Goal: Task Accomplishment & Management: Use online tool/utility

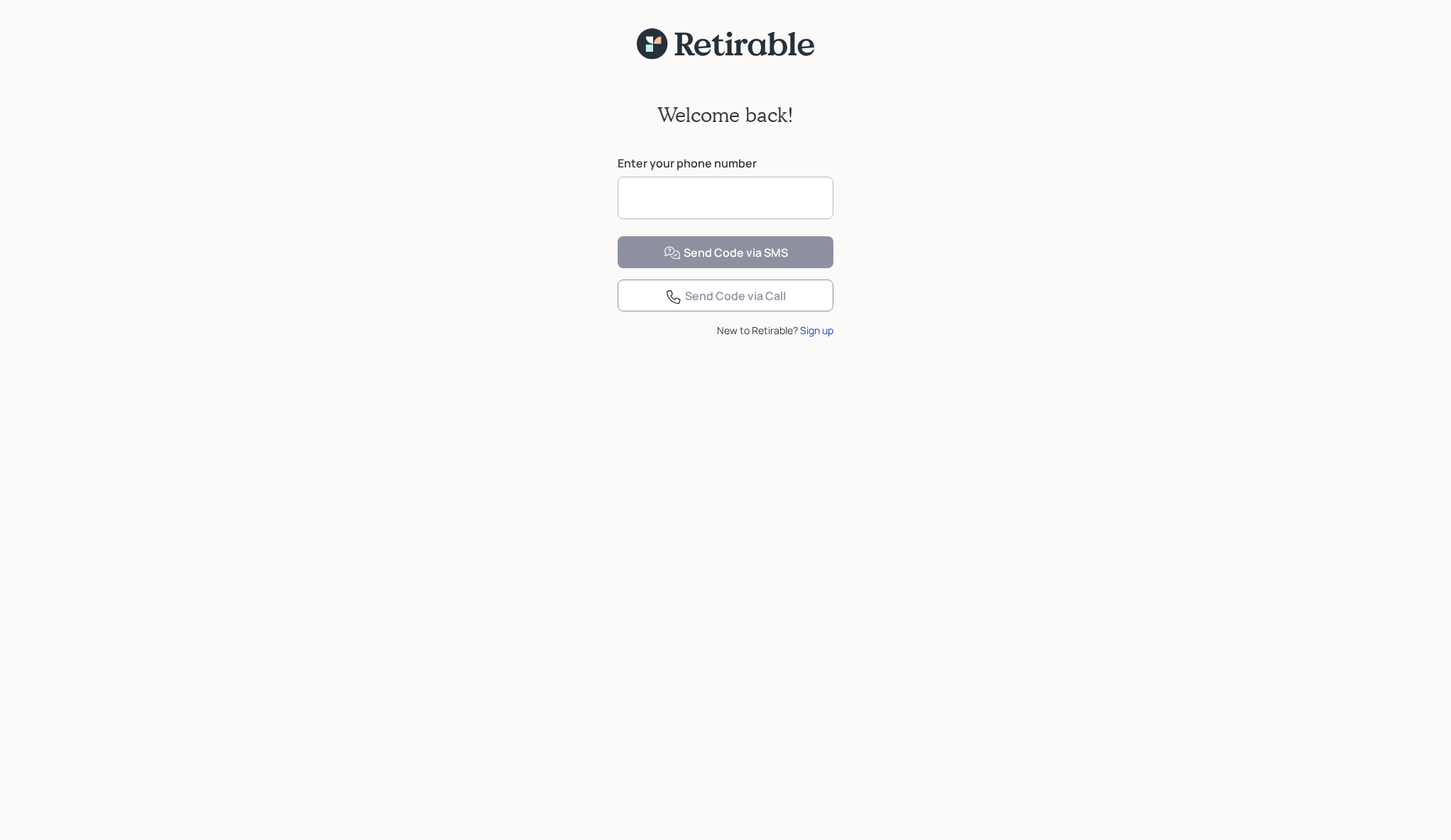
click at [639, 202] on input at bounding box center [726, 198] width 216 height 43
type input "**********"
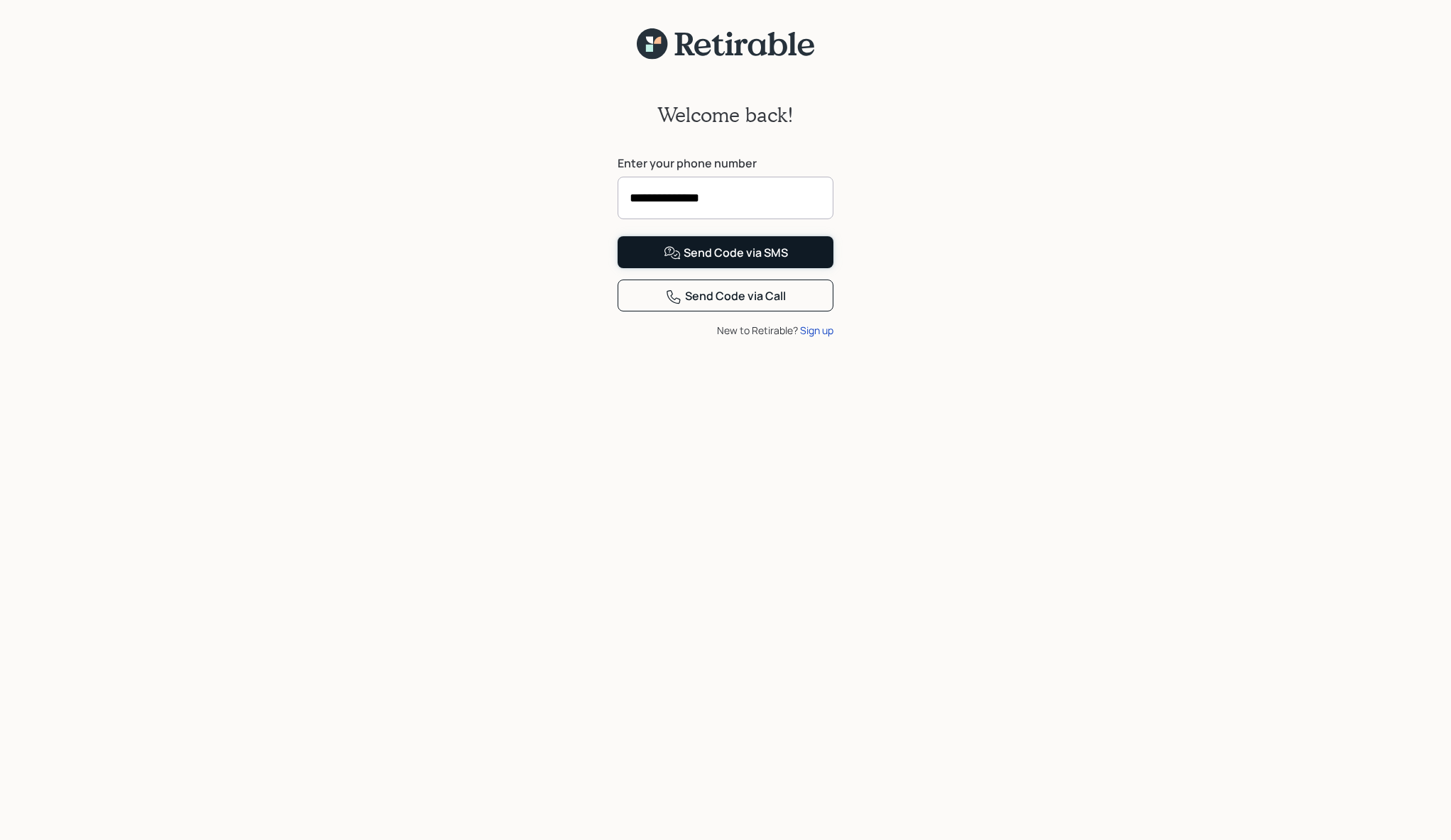
click at [659, 268] on button "Send Code via SMS" at bounding box center [726, 252] width 216 height 32
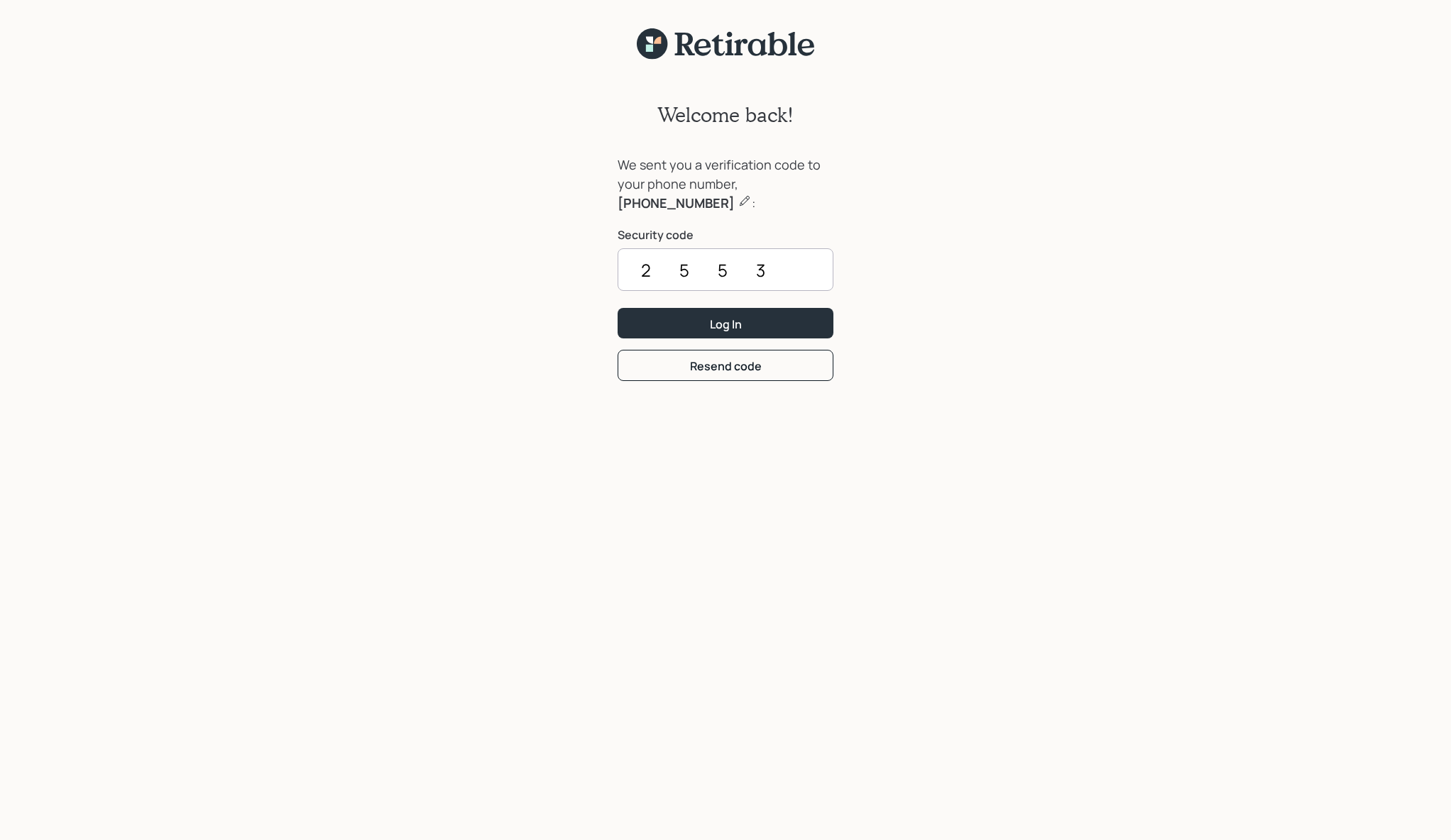
type input "2553"
click at [659, 310] on button "Log In" at bounding box center [726, 323] width 216 height 31
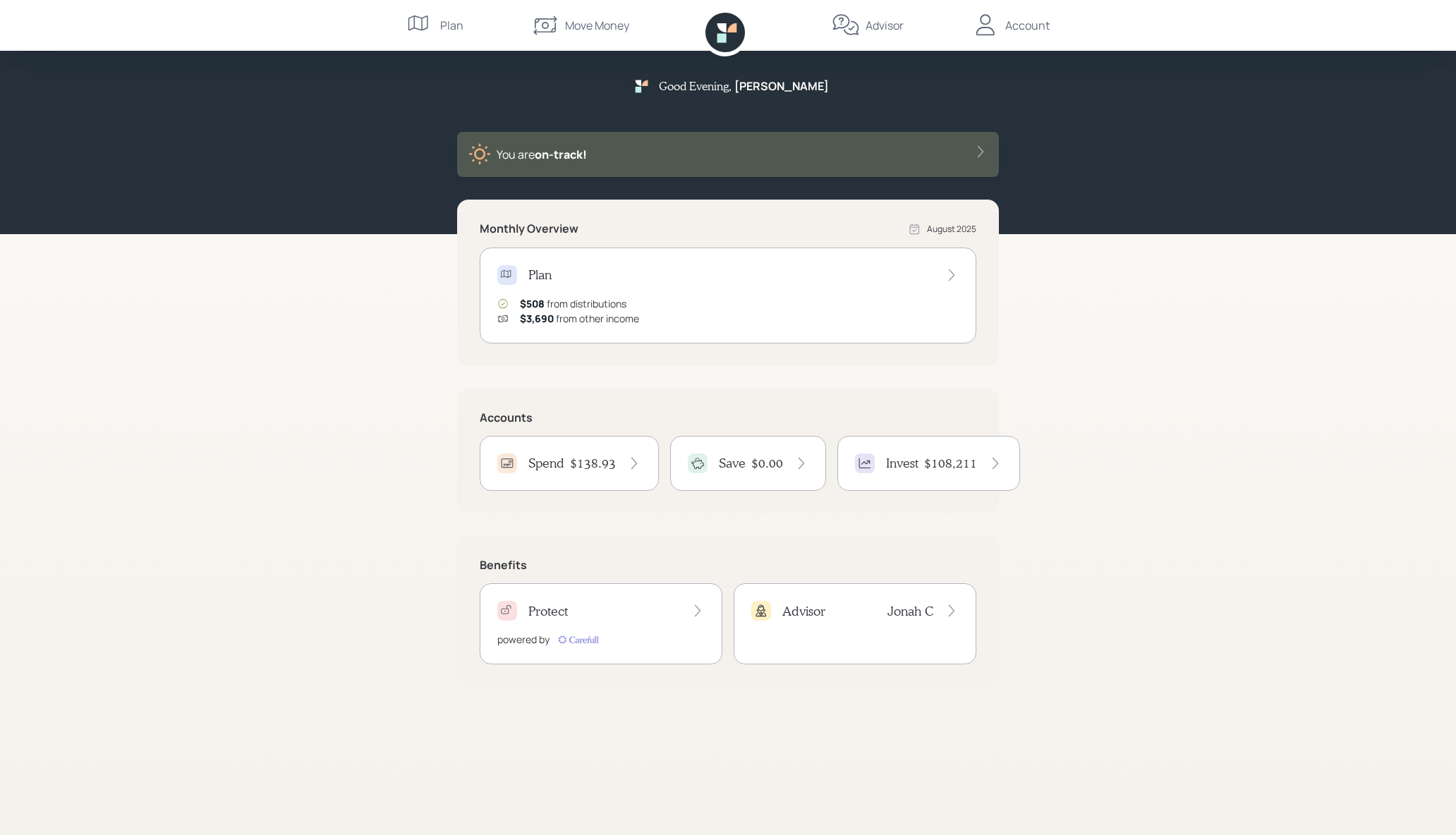
click at [951, 275] on icon at bounding box center [951, 275] width 14 height 14
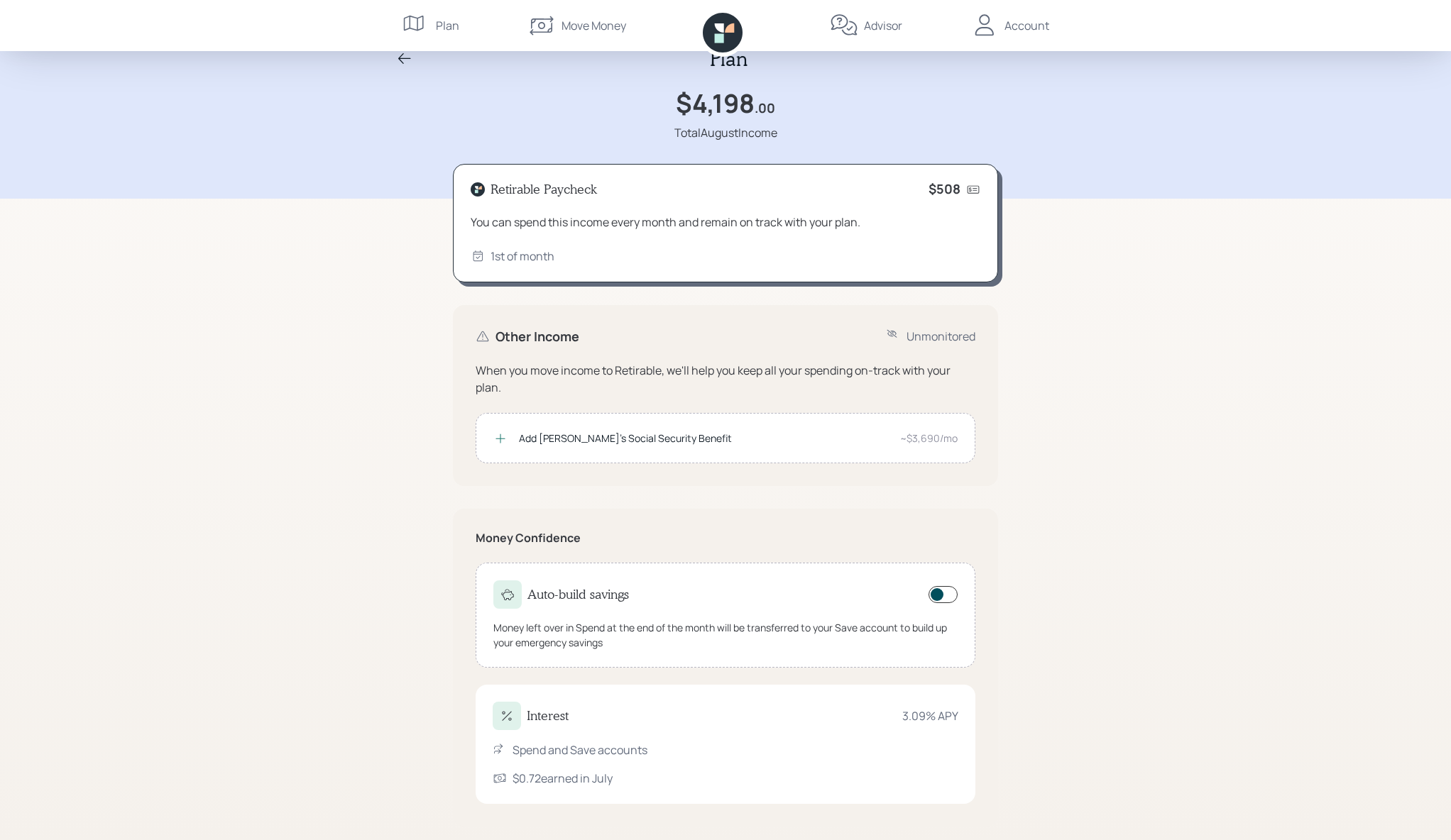
scroll to position [37, 0]
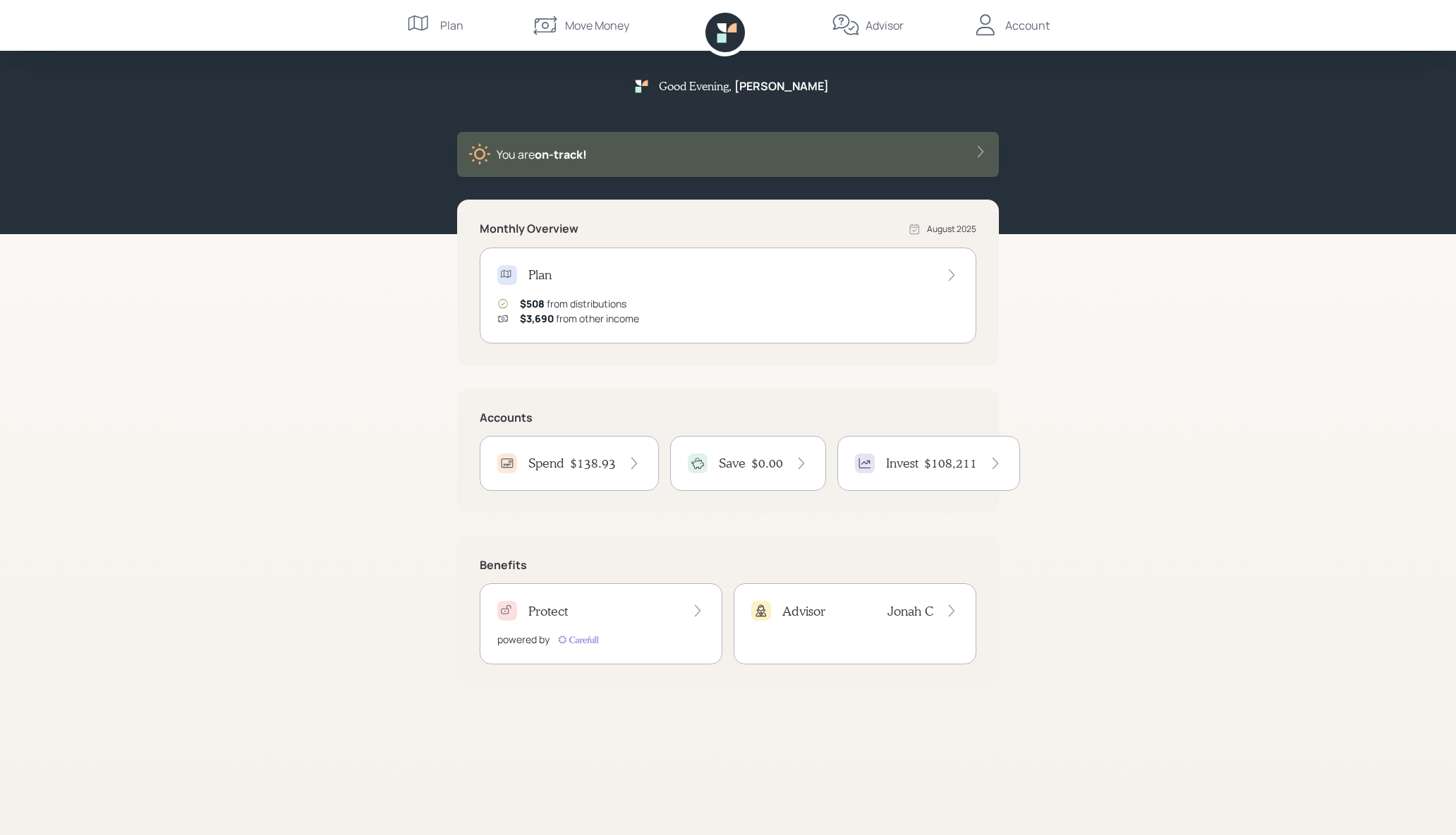
click at [633, 464] on icon at bounding box center [634, 463] width 14 height 14
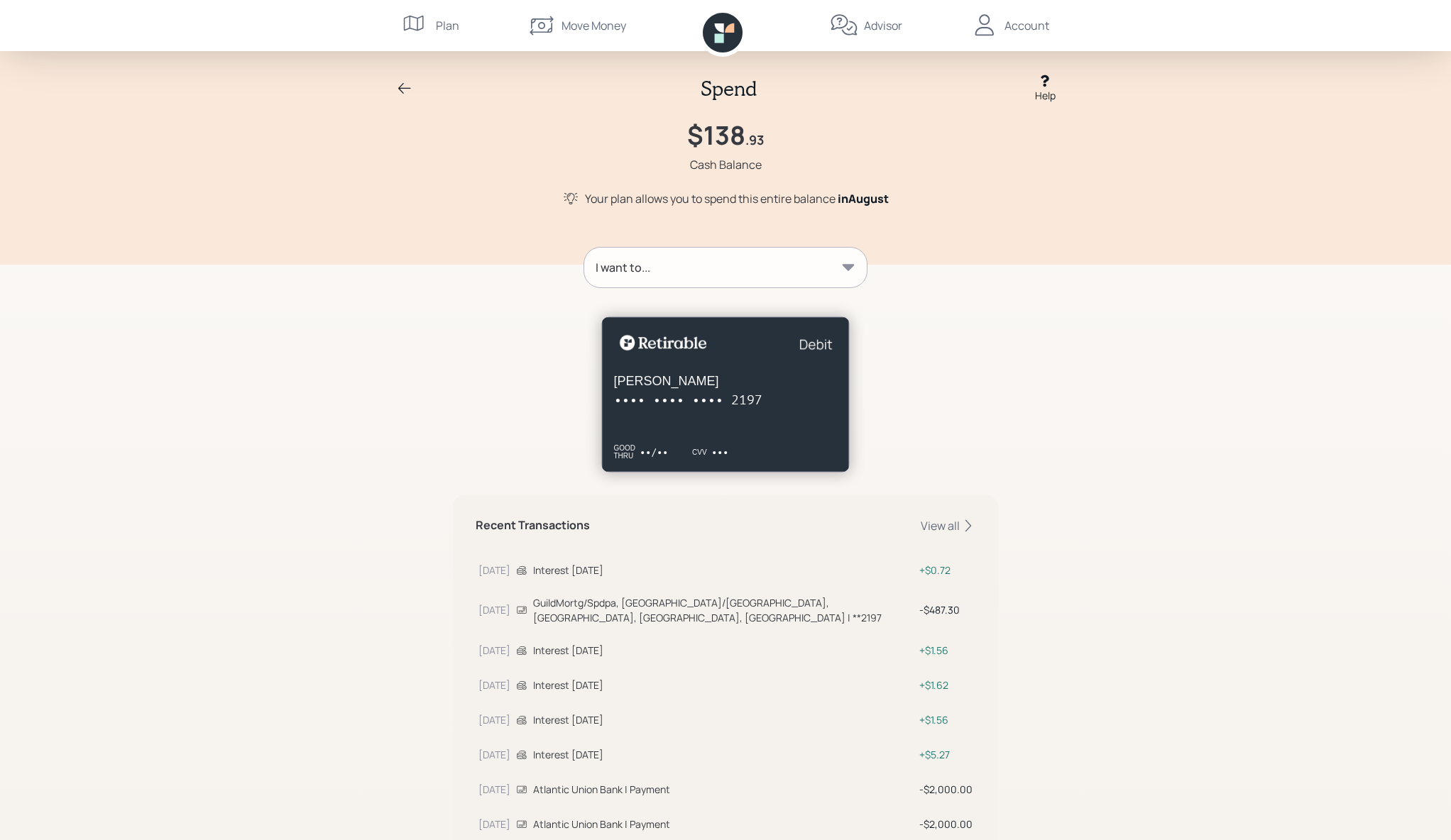
click at [847, 265] on icon at bounding box center [848, 267] width 12 height 6
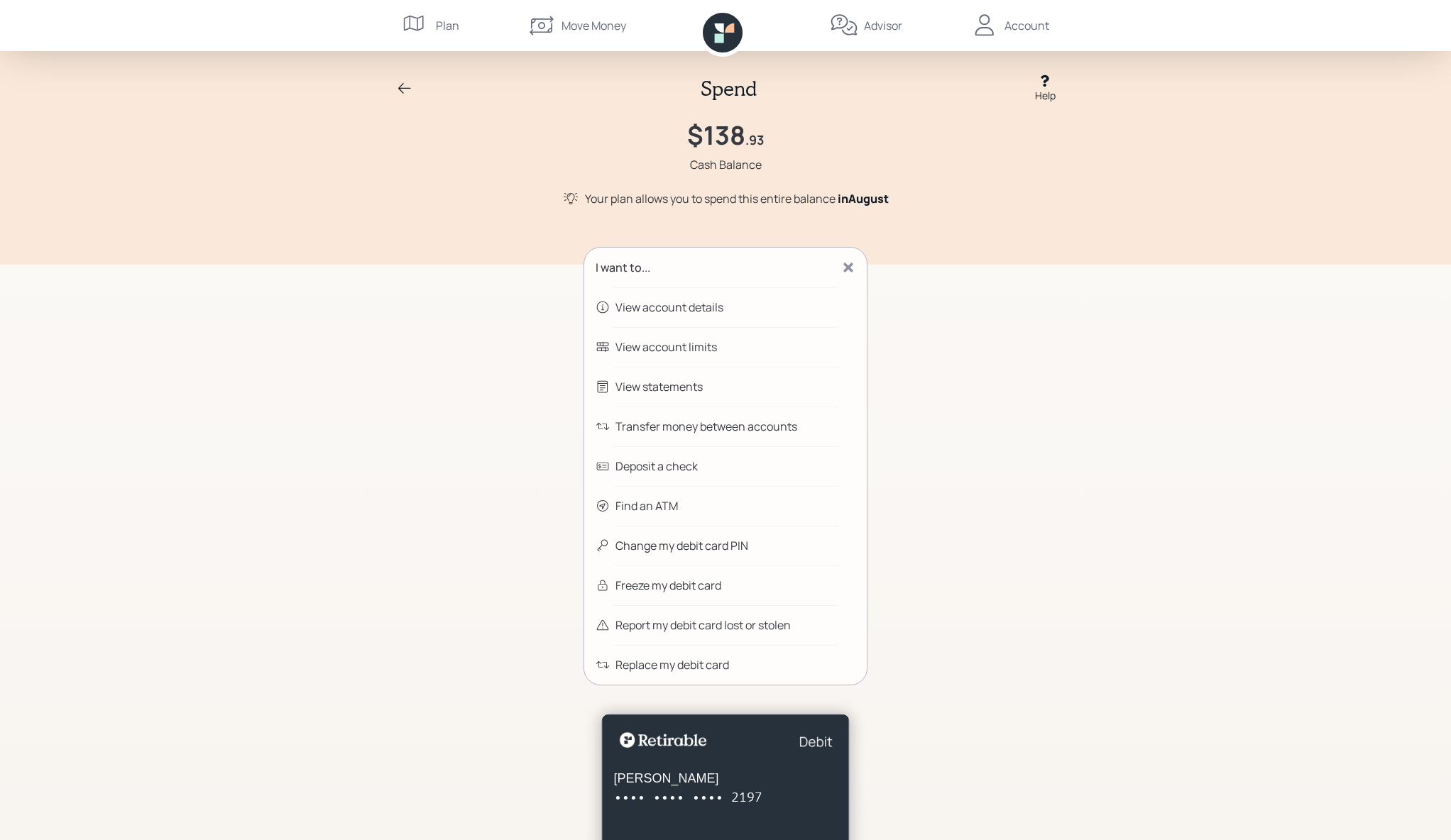
click at [714, 426] on div "Transfer money between accounts" at bounding box center [707, 426] width 182 height 17
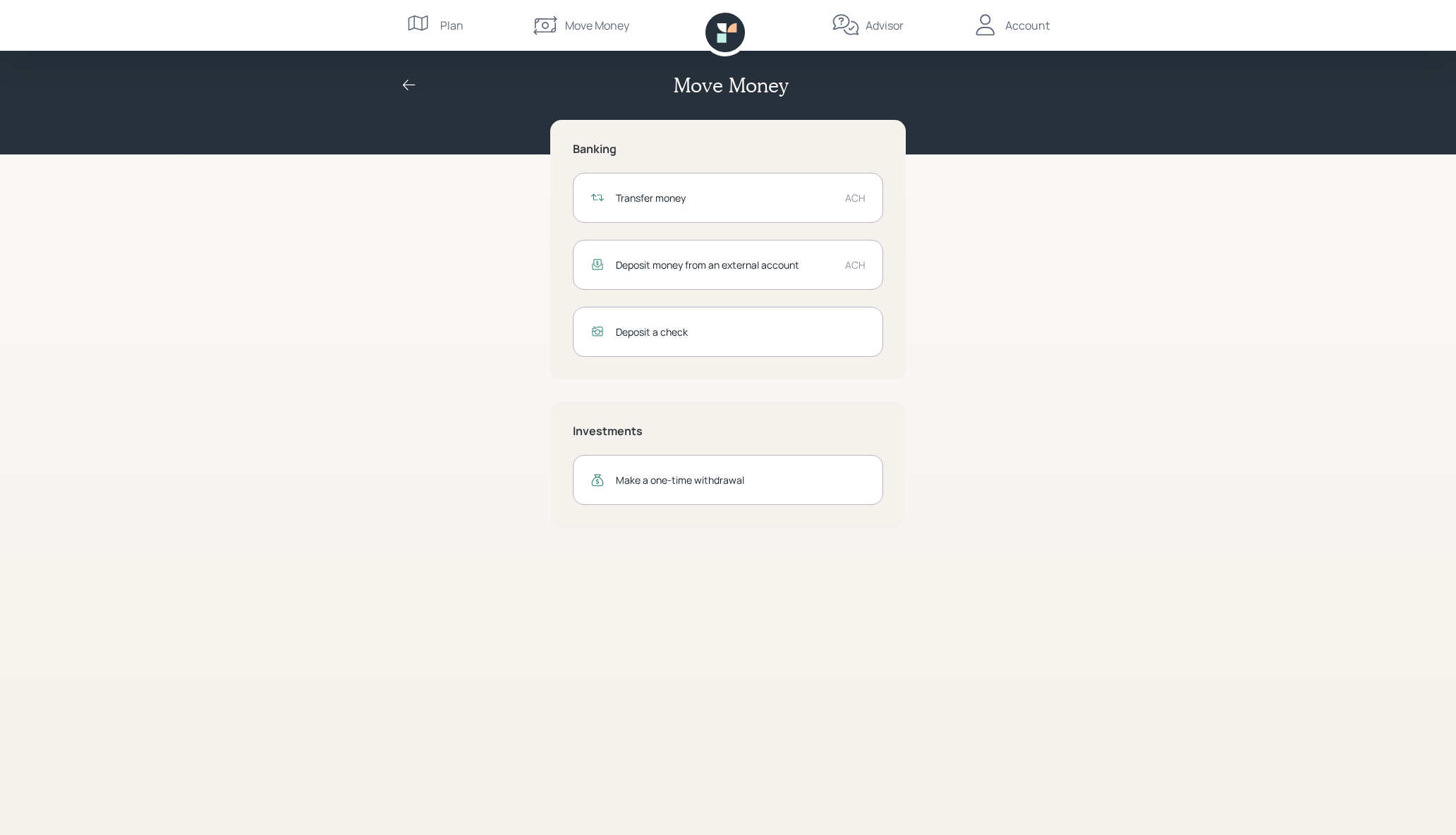
click at [685, 484] on div "Make a one-time withdrawal" at bounding box center [741, 480] width 250 height 15
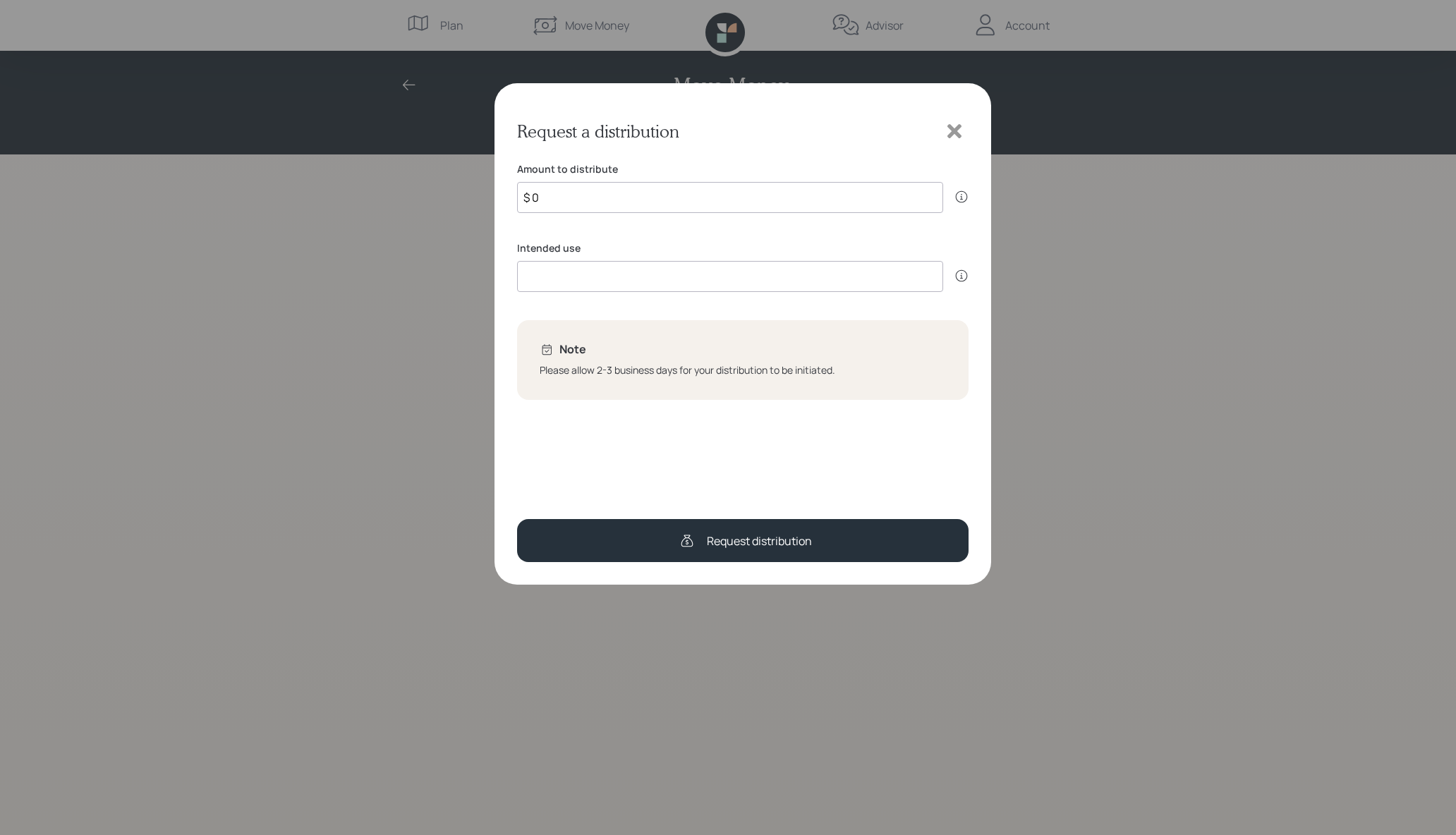
click at [954, 131] on icon at bounding box center [954, 131] width 14 height 14
